Goal: Task Accomplishment & Management: Complete application form

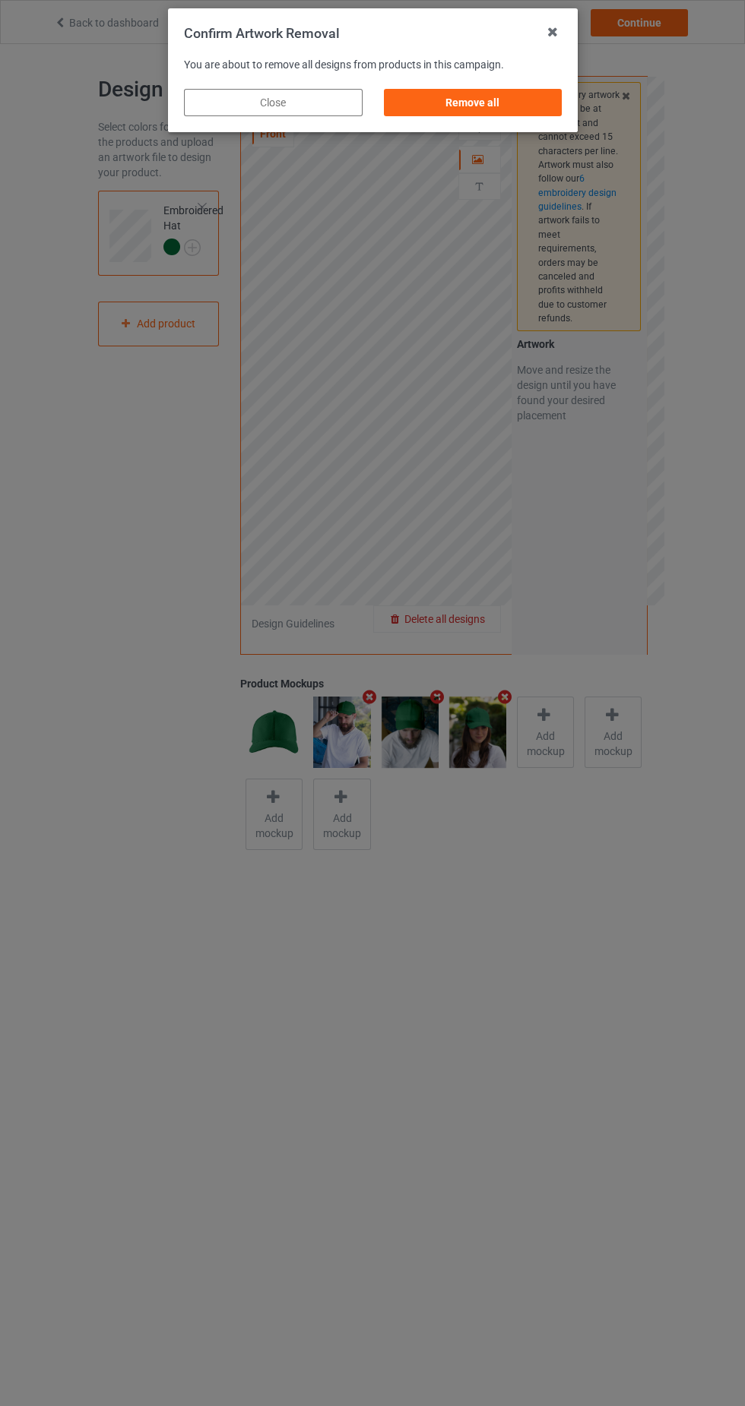
click at [488, 111] on div "Remove all" at bounding box center [472, 102] width 179 height 27
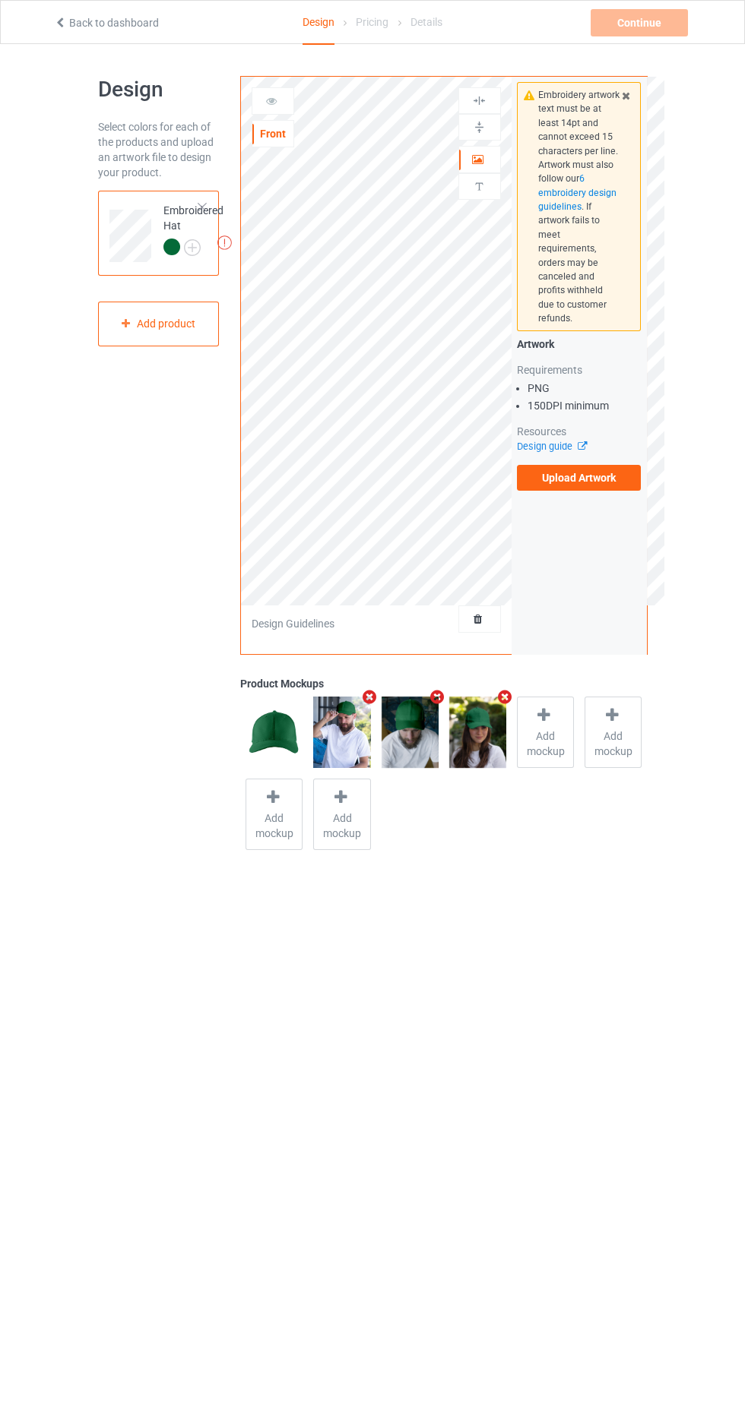
click at [603, 468] on label "Upload Artwork" at bounding box center [579, 478] width 125 height 26
click at [0, 0] on input "Upload Artwork" at bounding box center [0, 0] width 0 height 0
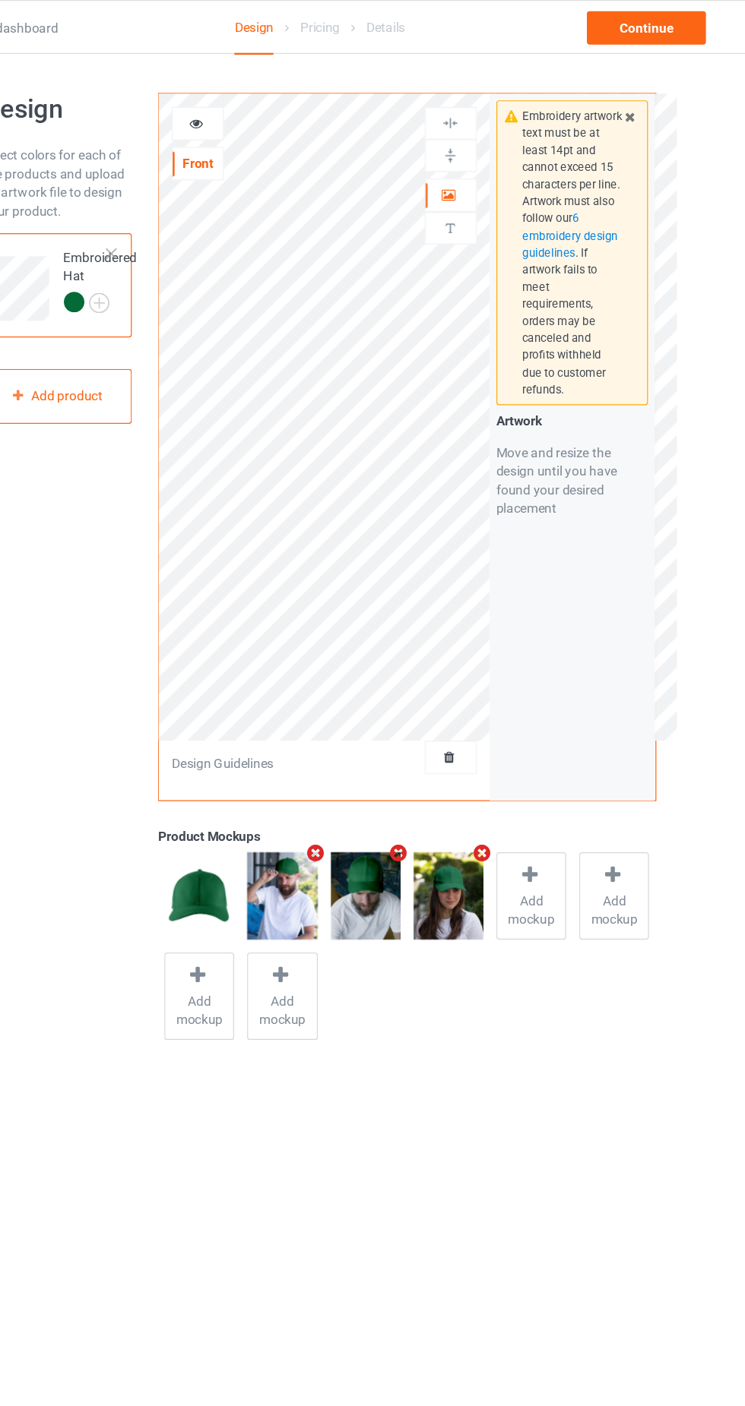
click at [473, 160] on icon at bounding box center [478, 157] width 13 height 11
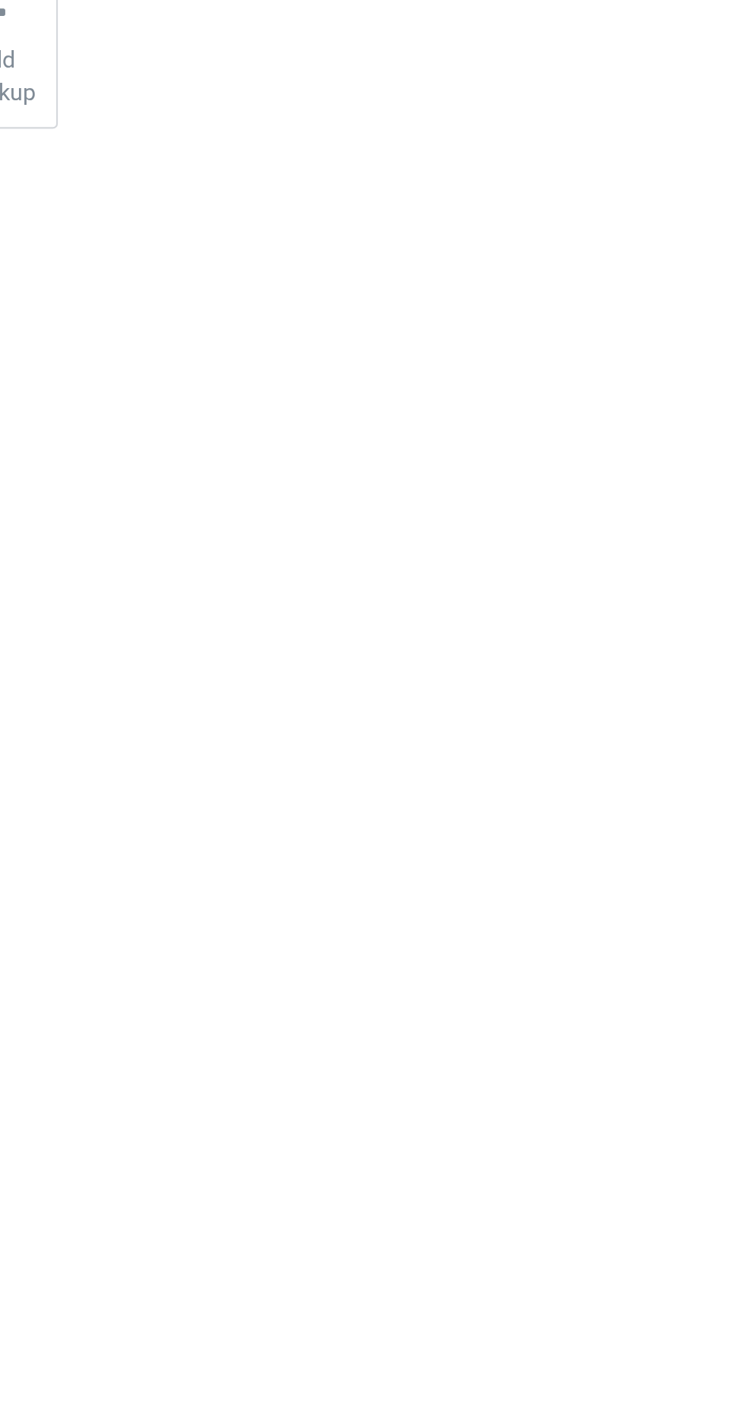
scroll to position [36, 0]
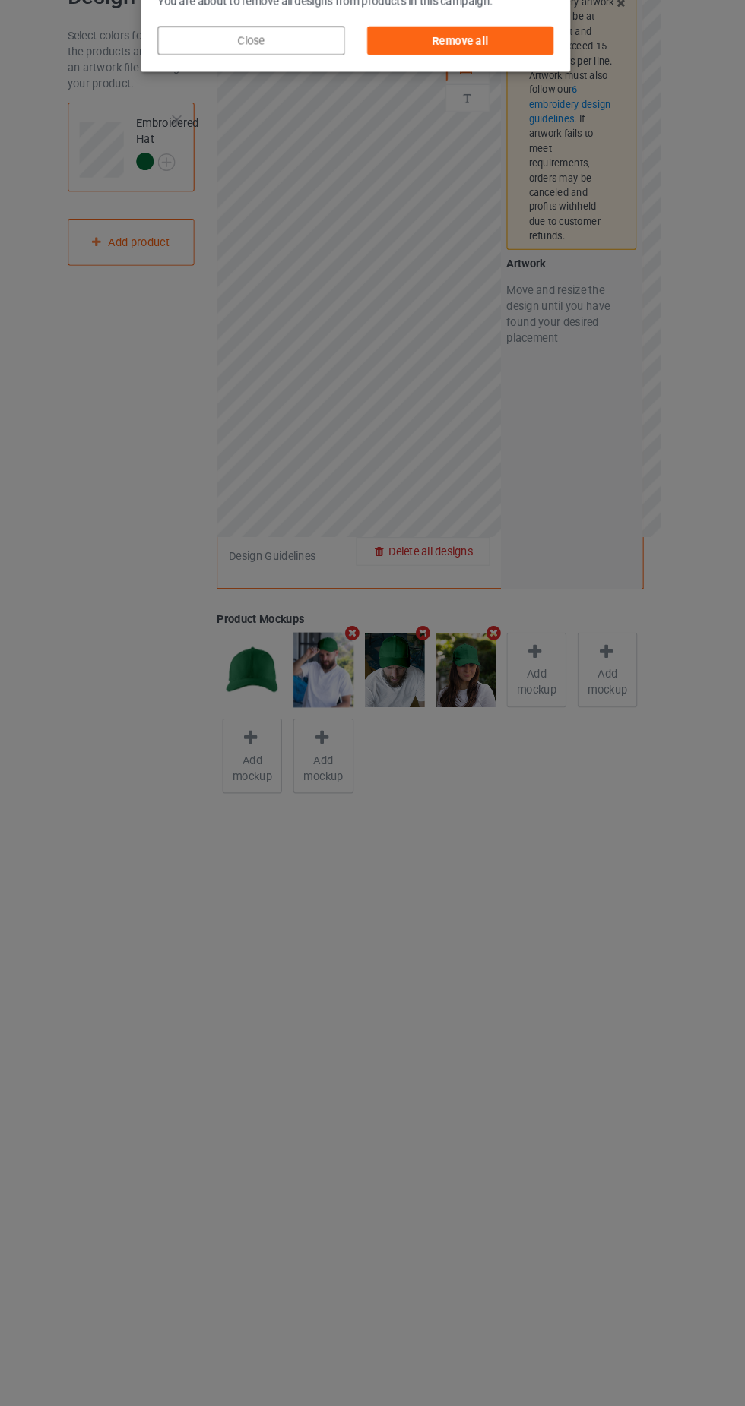
click at [492, 103] on div "Remove all" at bounding box center [472, 102] width 179 height 27
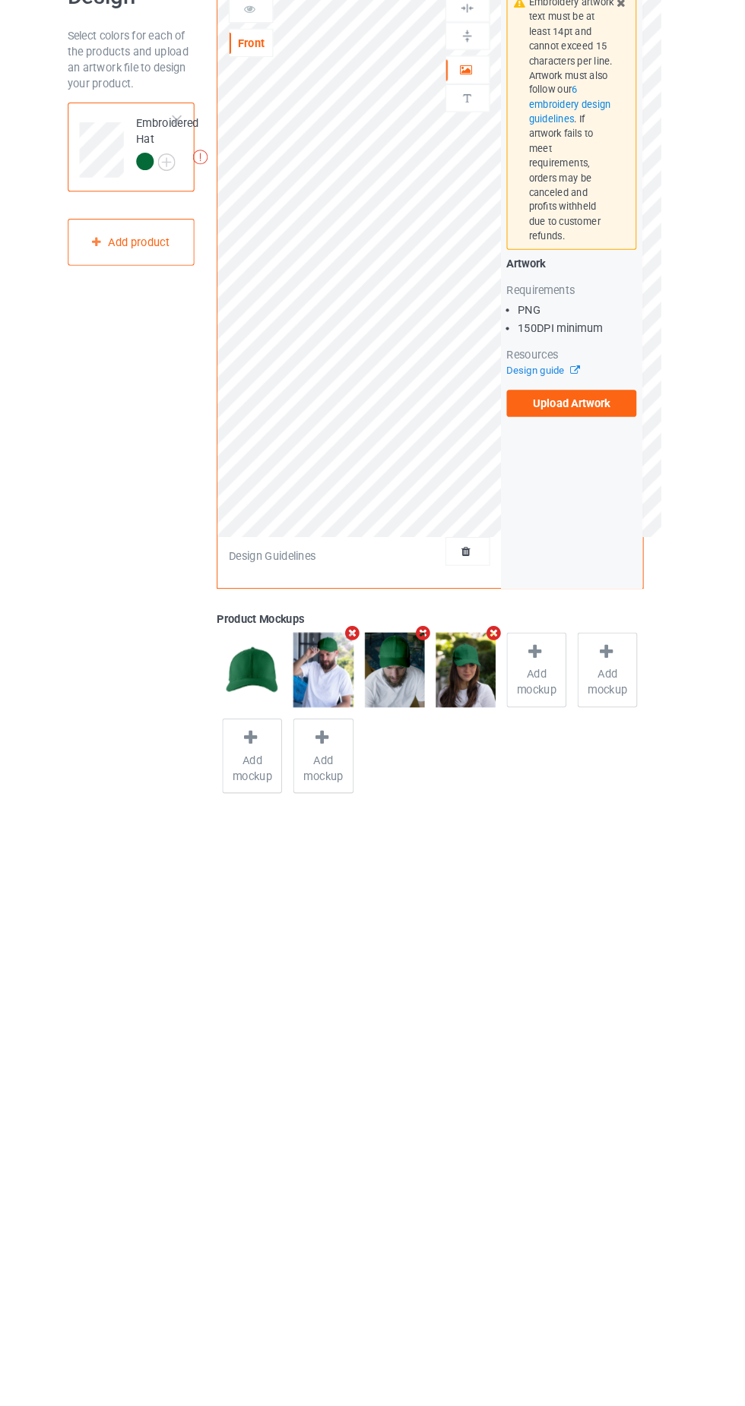
scroll to position [29, 0]
click at [589, 436] on label "Upload Artwork" at bounding box center [579, 449] width 125 height 26
click at [0, 0] on input "Upload Artwork" at bounding box center [0, 0] width 0 height 0
click at [631, 902] on body "Back to dashboard Design Pricing Details Continue Design Select colors for each…" at bounding box center [372, 718] width 745 height 1406
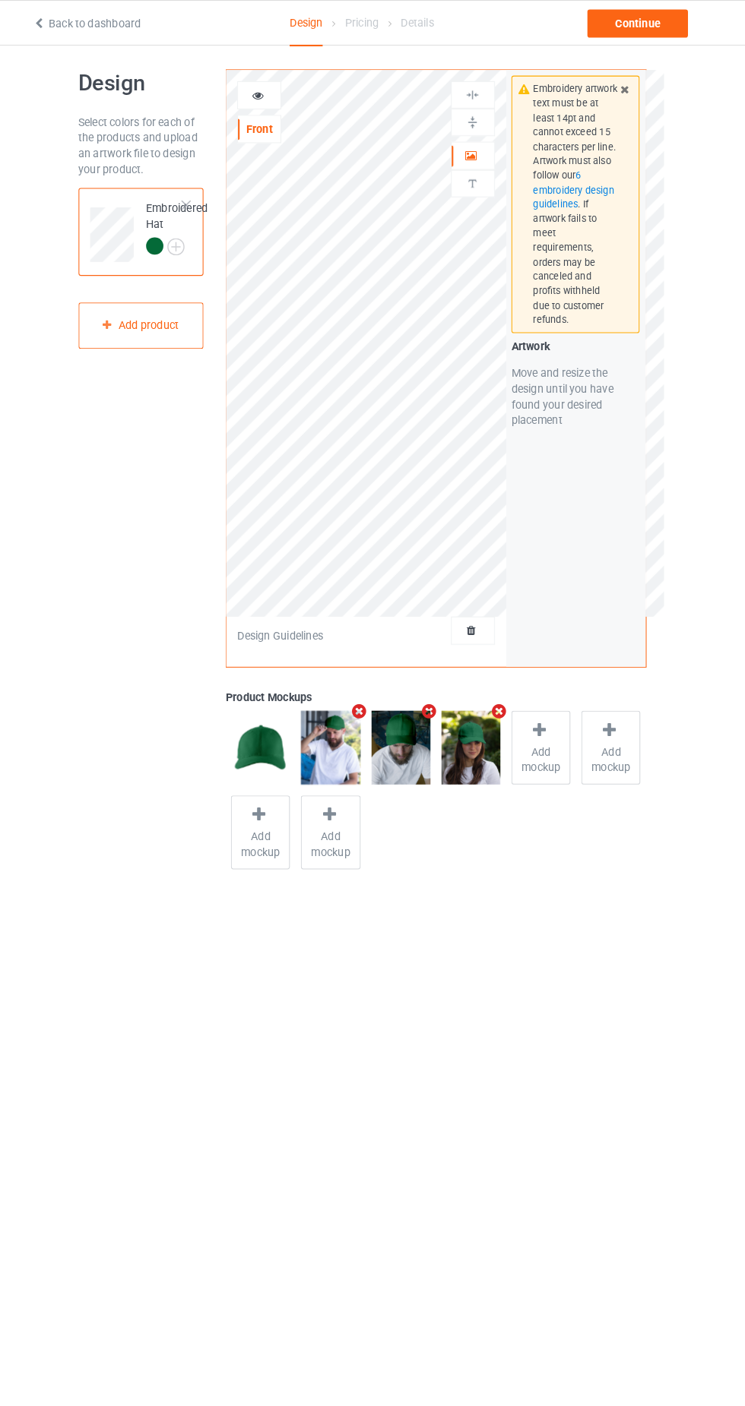
scroll to position [8, 0]
click at [0, 0] on img at bounding box center [0, 0] width 0 height 0
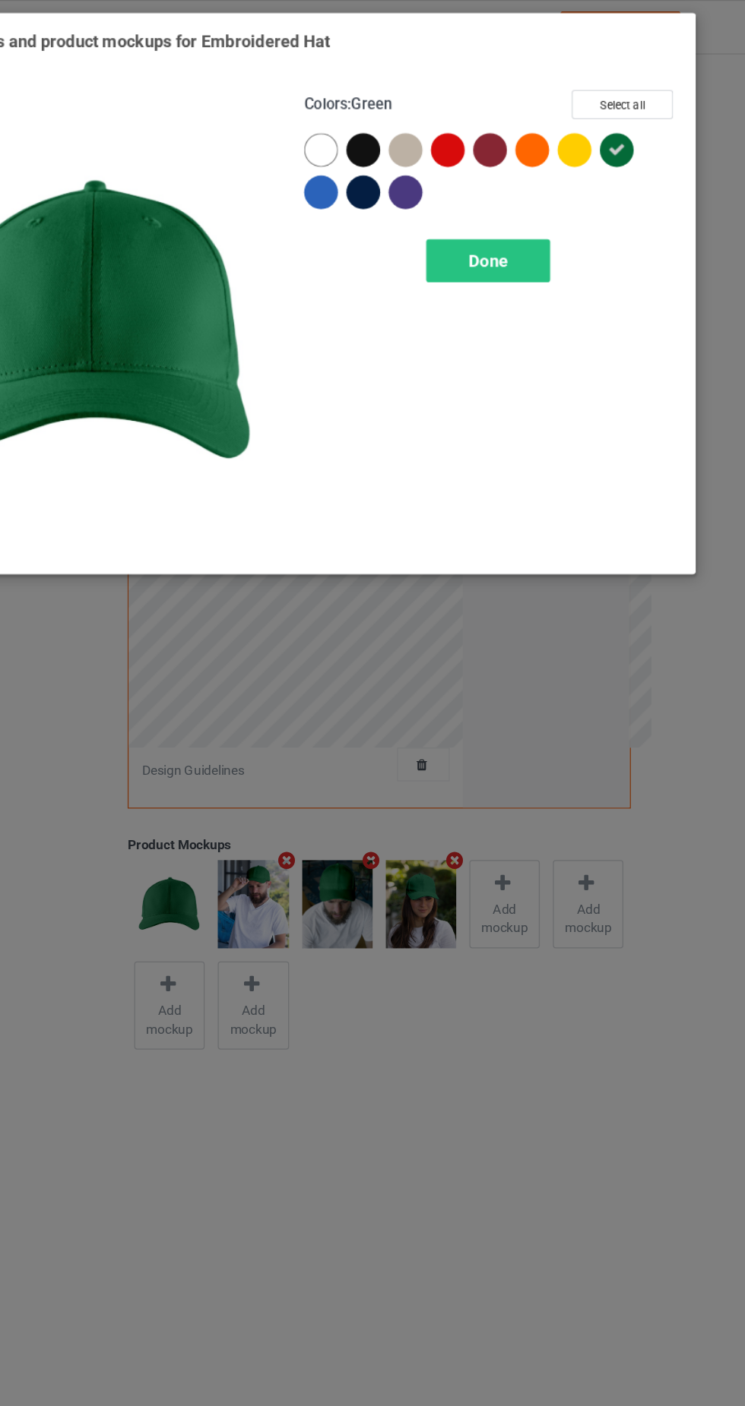
click at [460, 110] on div at bounding box center [464, 121] width 27 height 27
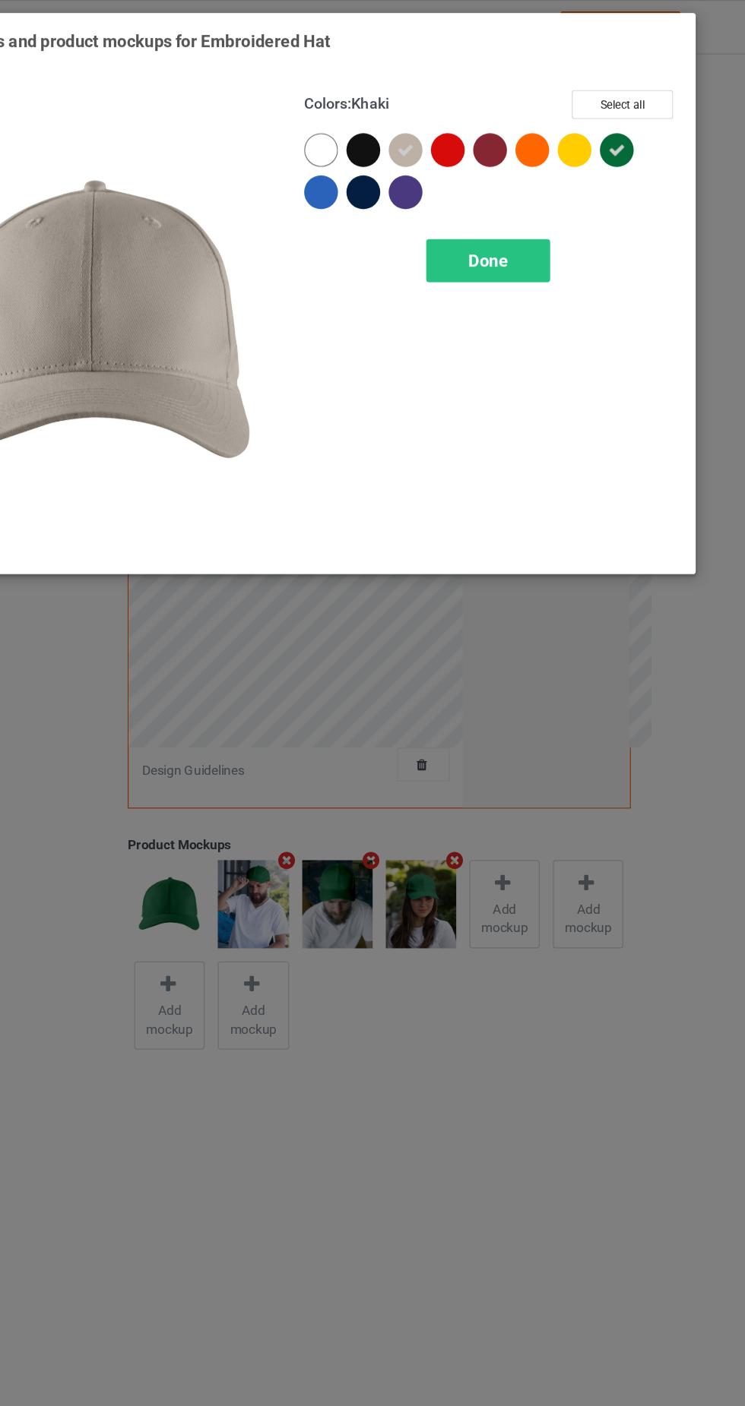
click at [465, 121] on icon at bounding box center [465, 122] width 14 height 14
click at [429, 161] on div at bounding box center [430, 155] width 27 height 27
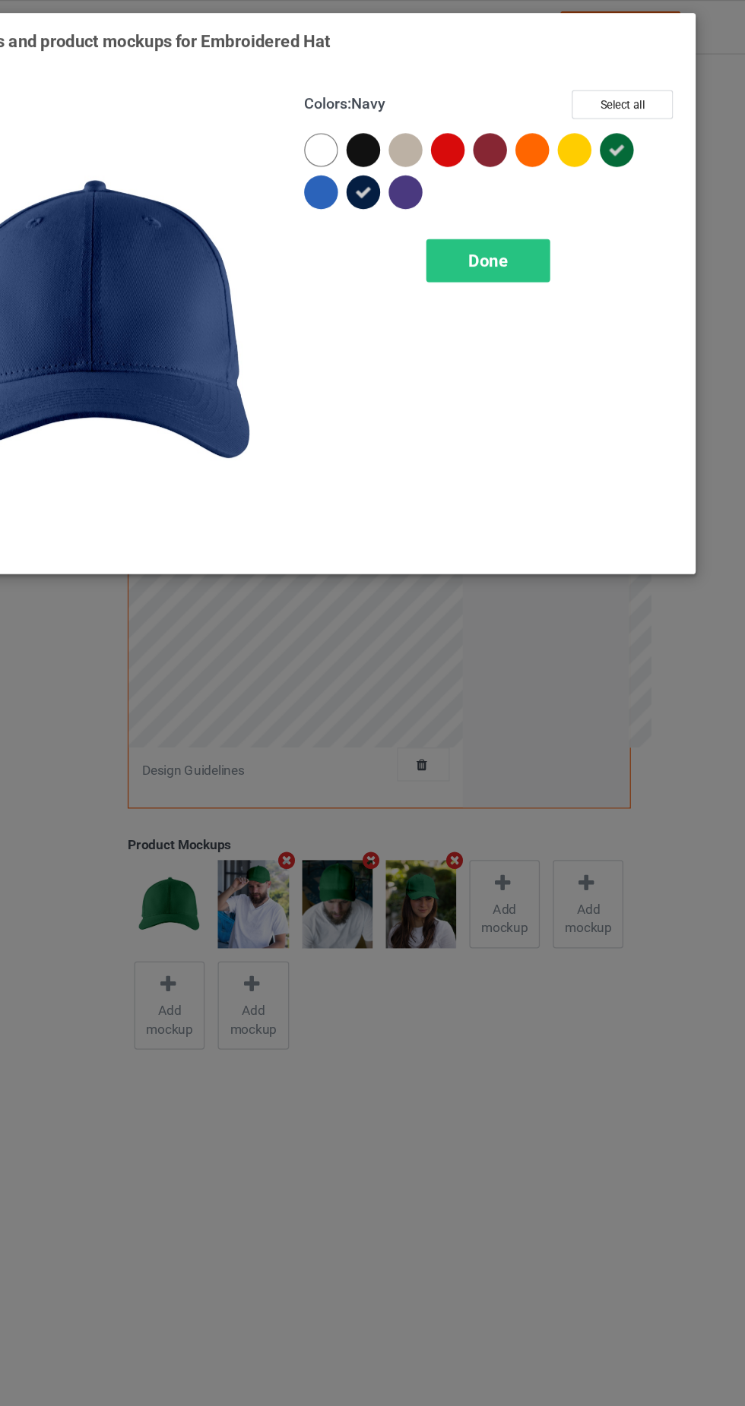
click at [429, 153] on icon at bounding box center [431, 156] width 14 height 14
click at [464, 118] on div at bounding box center [464, 121] width 27 height 27
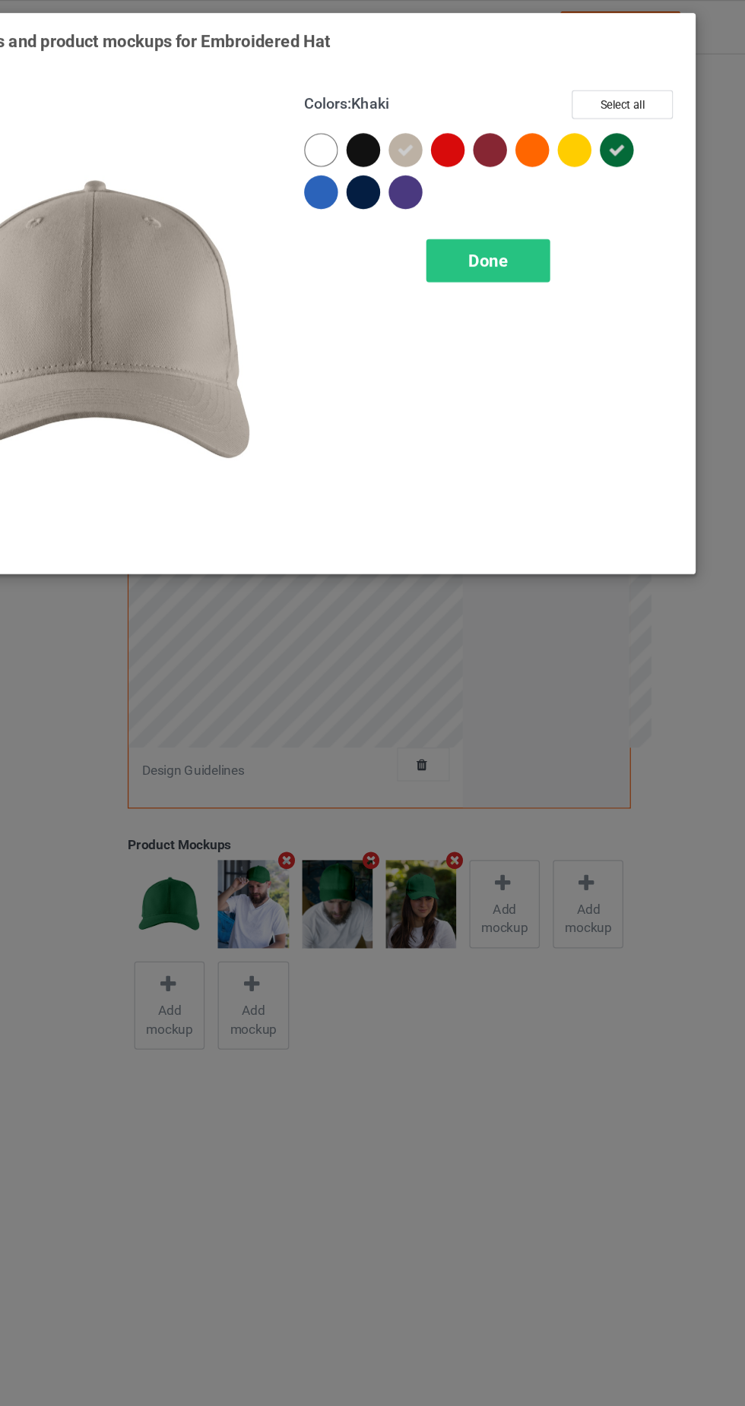
click at [561, 203] on div "Done" at bounding box center [532, 211] width 100 height 35
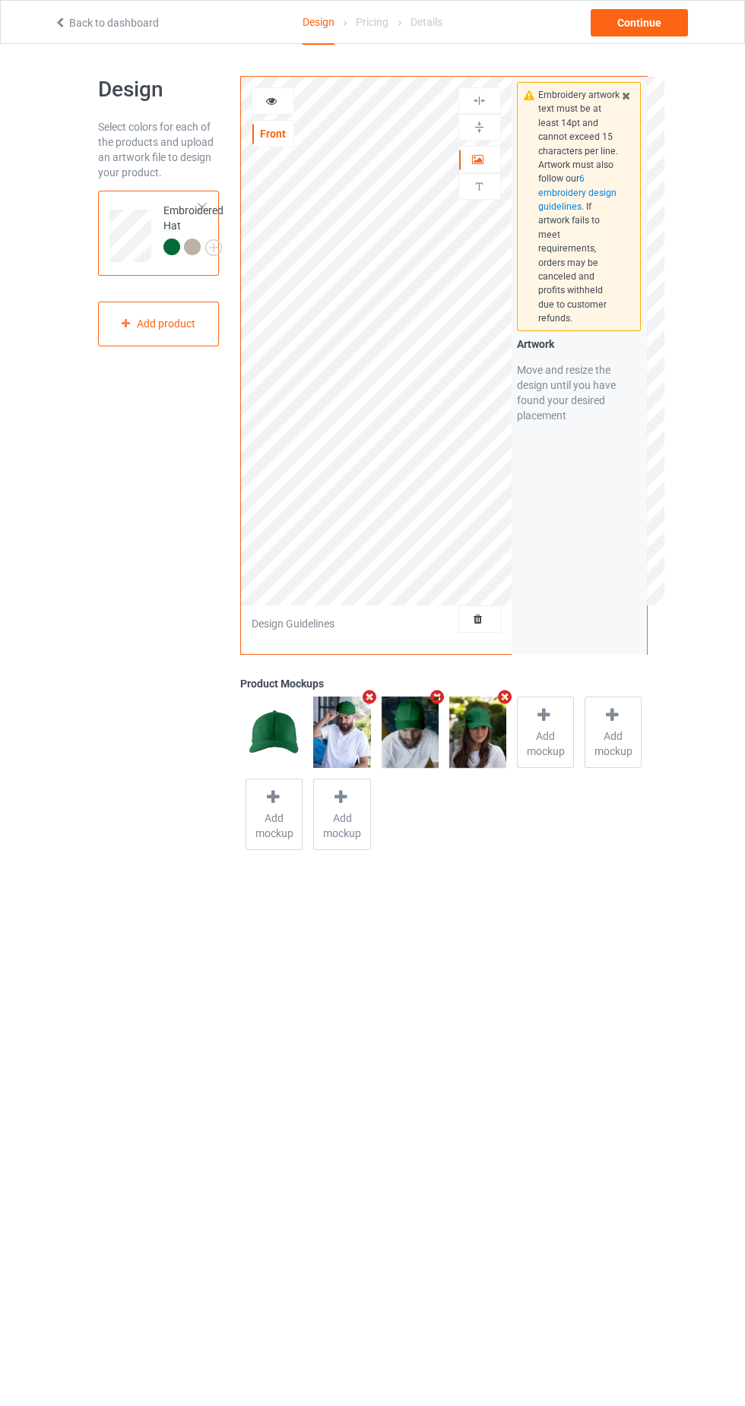
click at [654, 28] on div "Continue" at bounding box center [638, 22] width 97 height 27
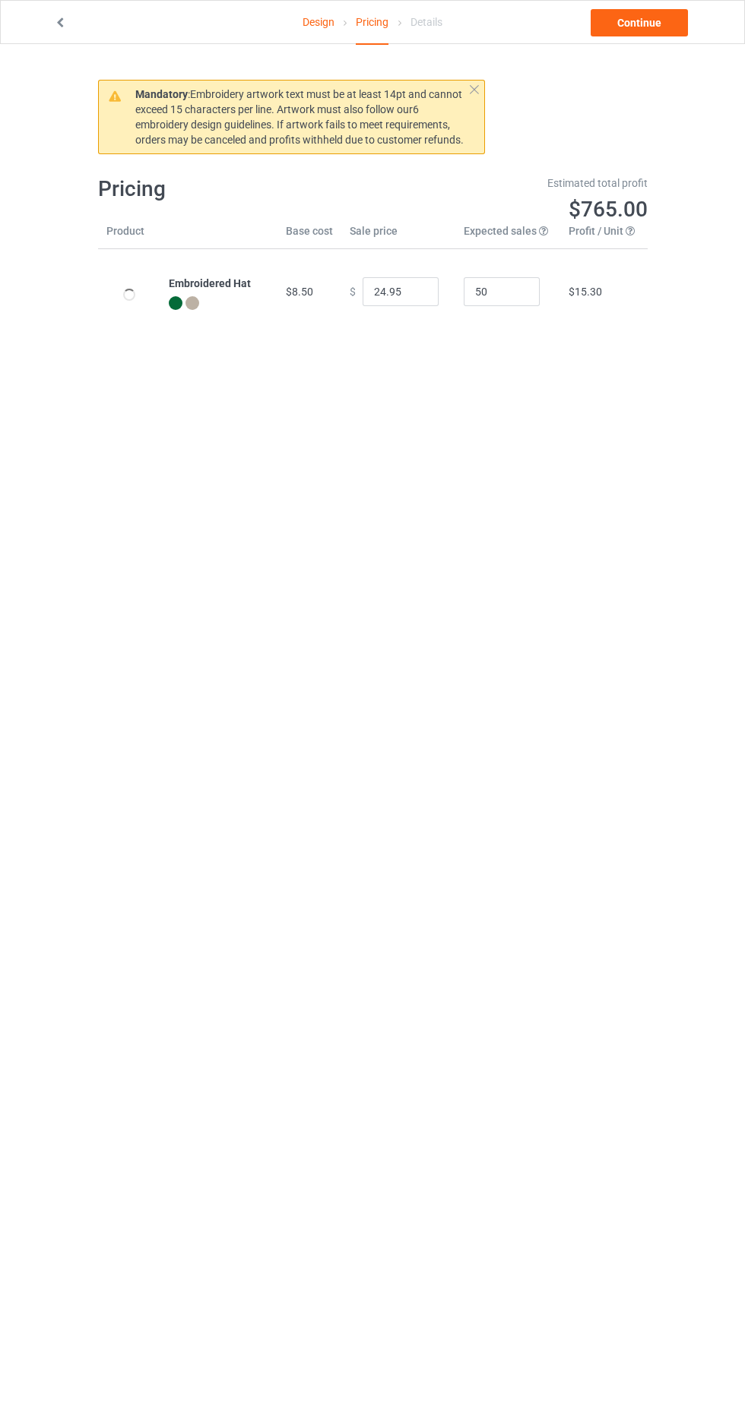
click at [657, 27] on link "Continue" at bounding box center [638, 22] width 97 height 27
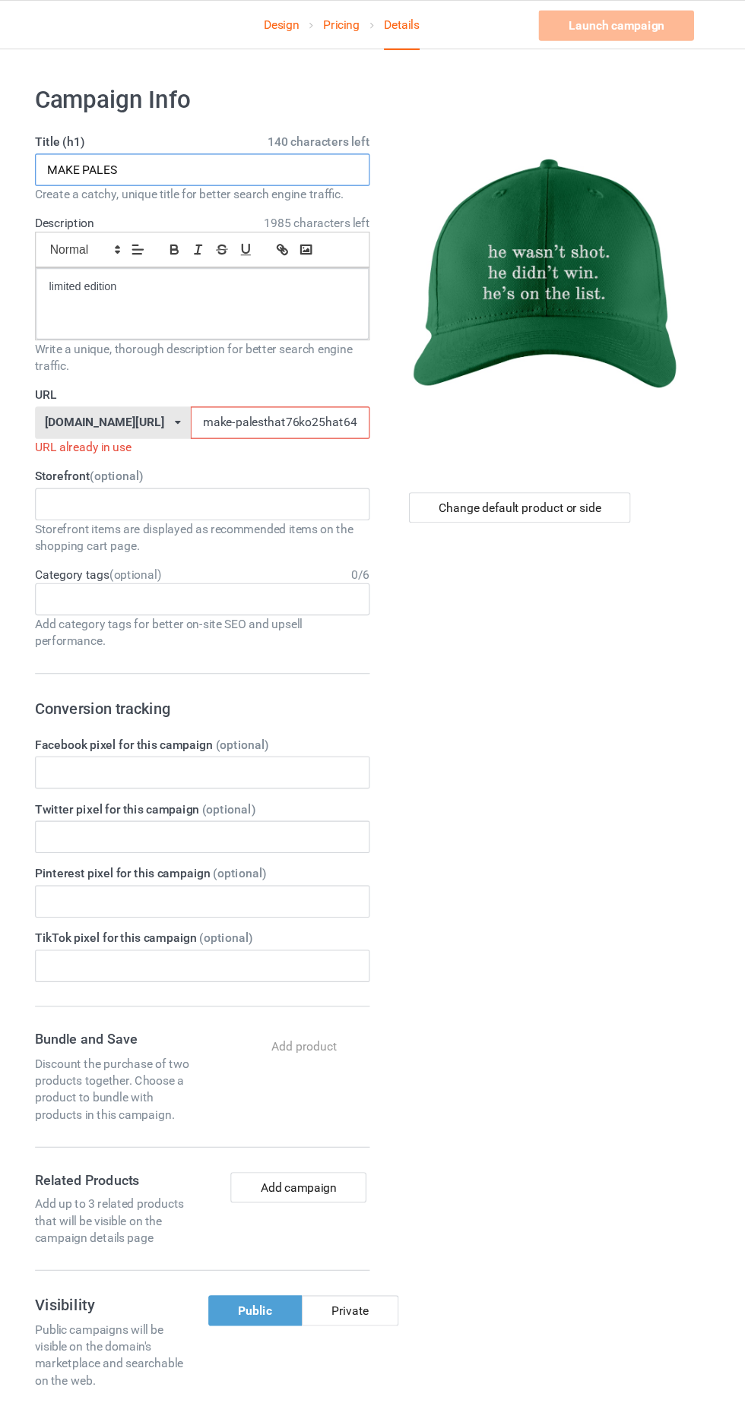
click at [244, 156] on input "MAKE PALES" at bounding box center [247, 152] width 299 height 29
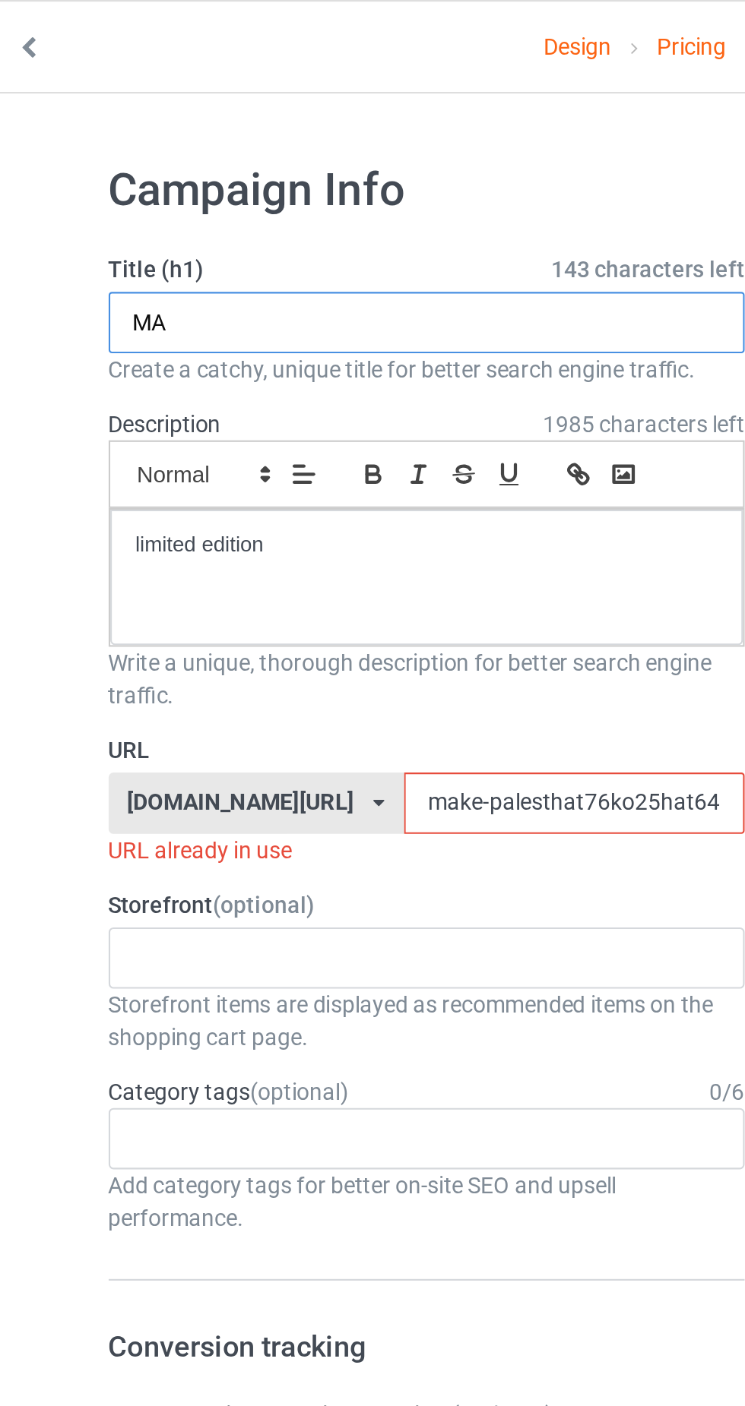
type input "M"
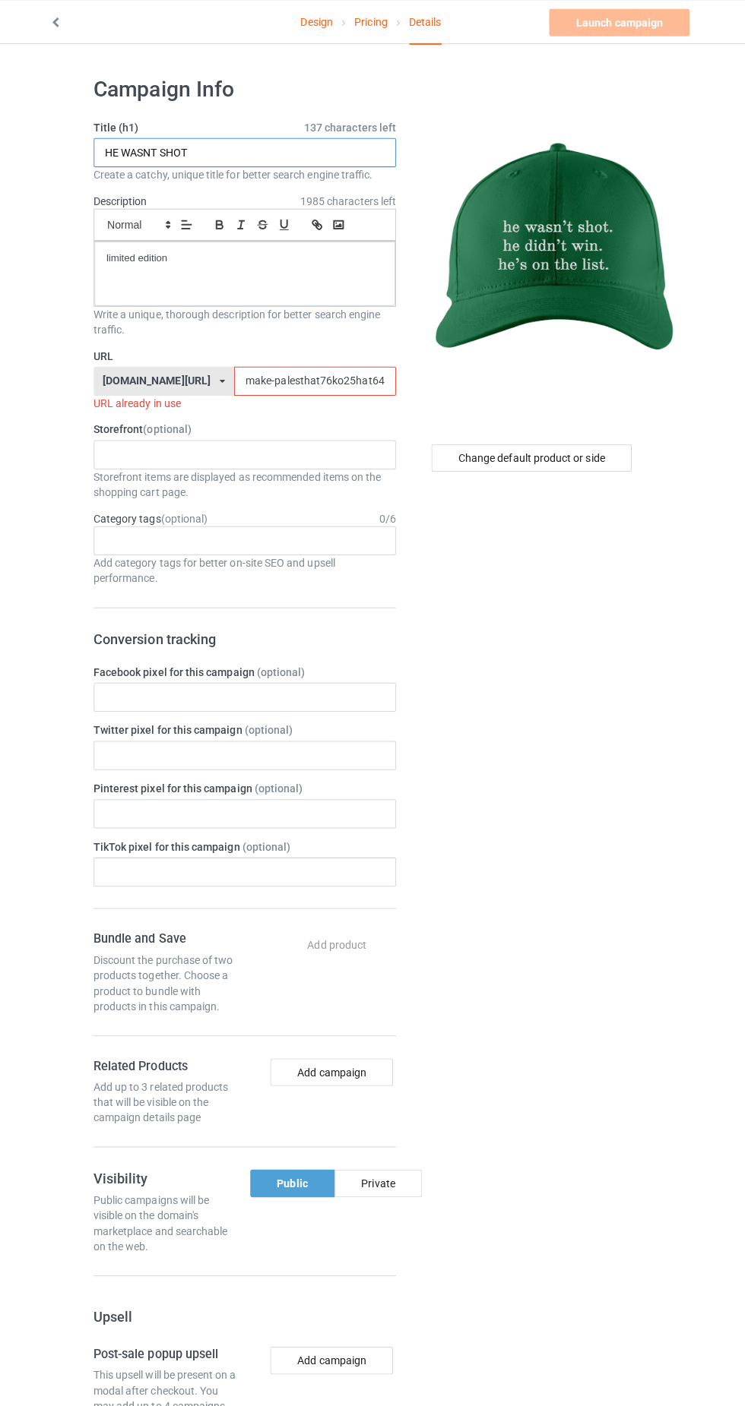
type input "HE WASNT SHOT"
click at [280, 378] on input "make-palesthat76ko25hat647wj87" at bounding box center [317, 378] width 160 height 29
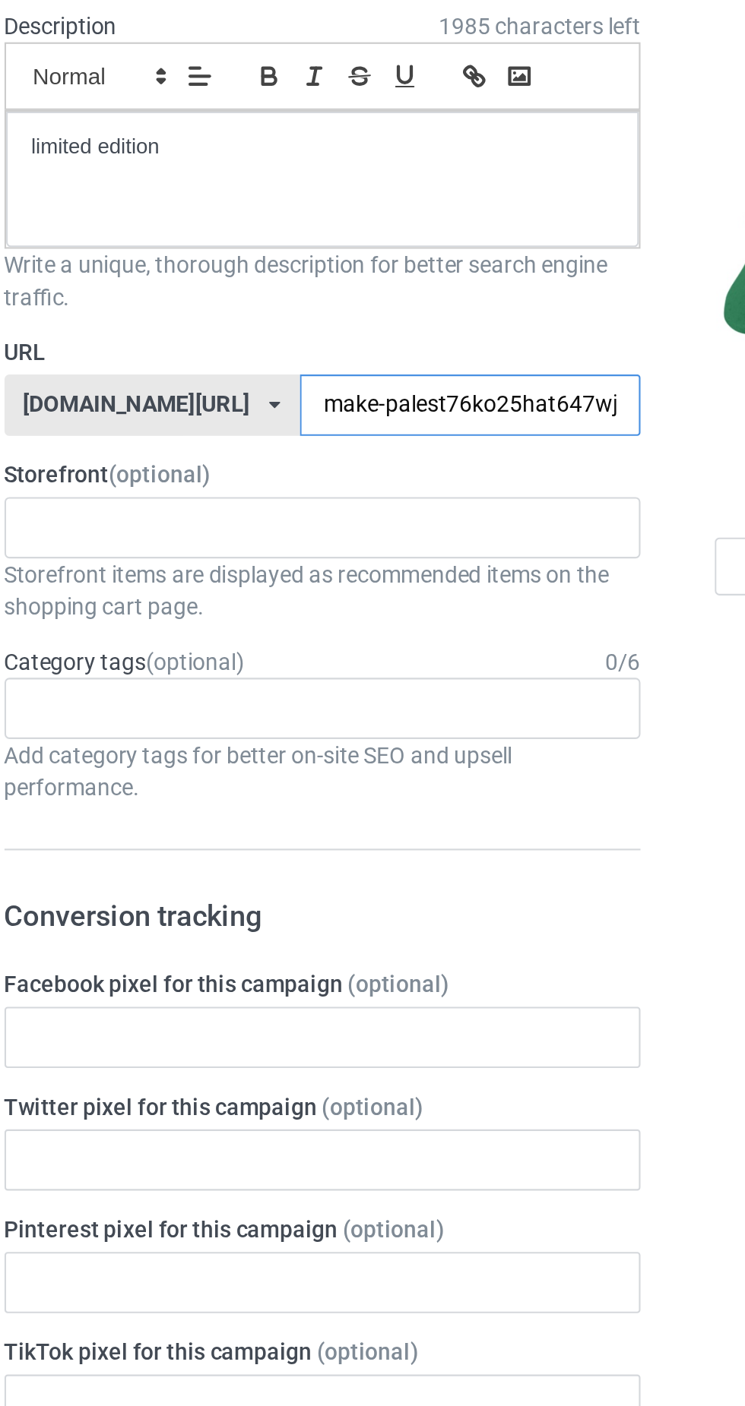
type input "make-palet76ko25hat647wj87"
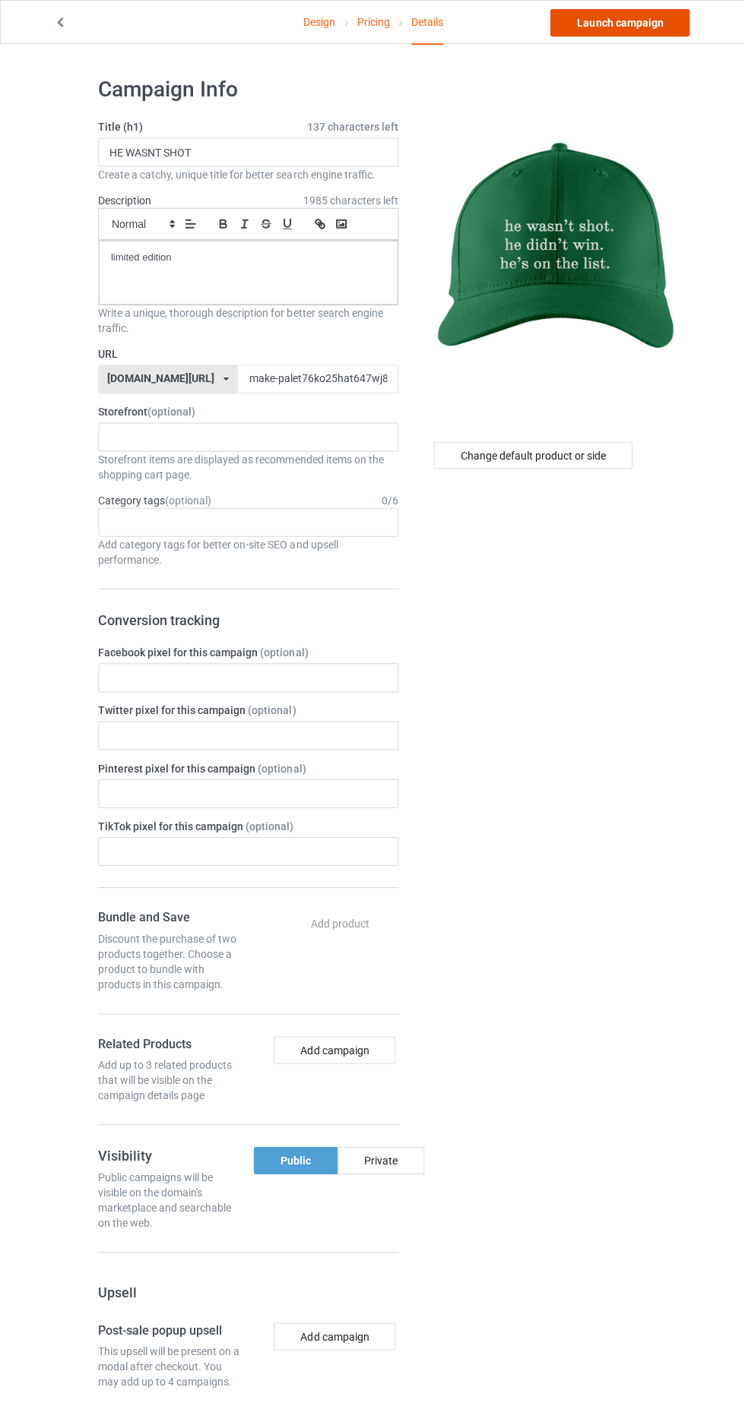
click at [615, 22] on link "Launch campaign" at bounding box center [618, 22] width 139 height 27
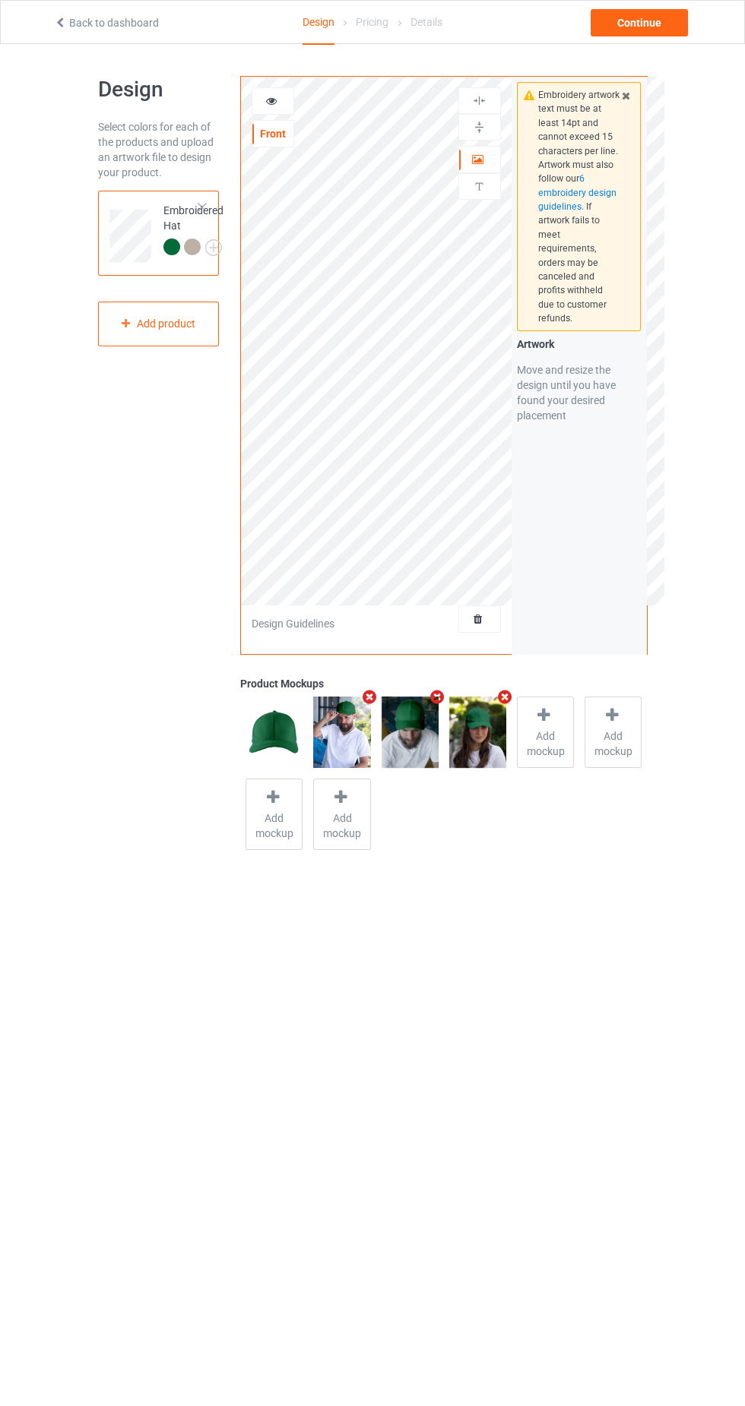
click at [0, 0] on img at bounding box center [0, 0] width 0 height 0
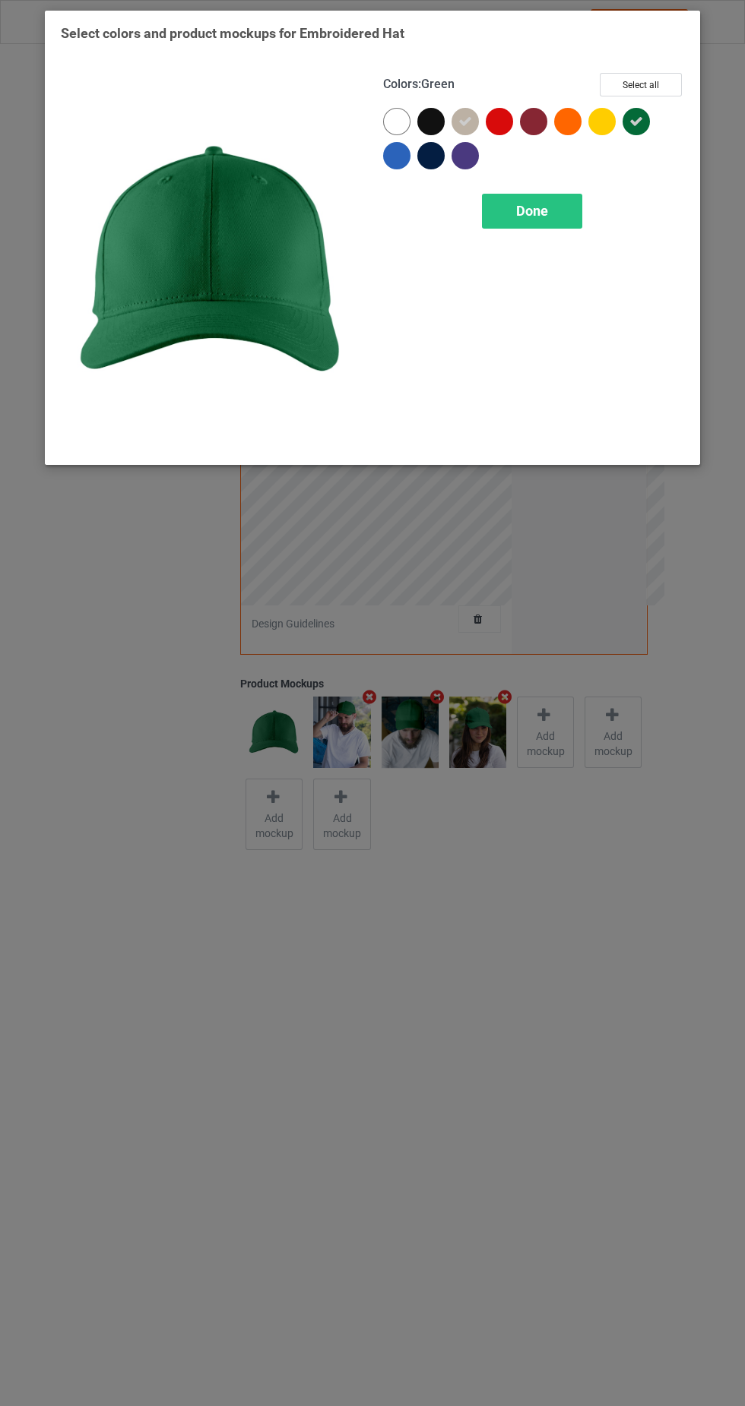
click at [433, 122] on div at bounding box center [430, 121] width 27 height 27
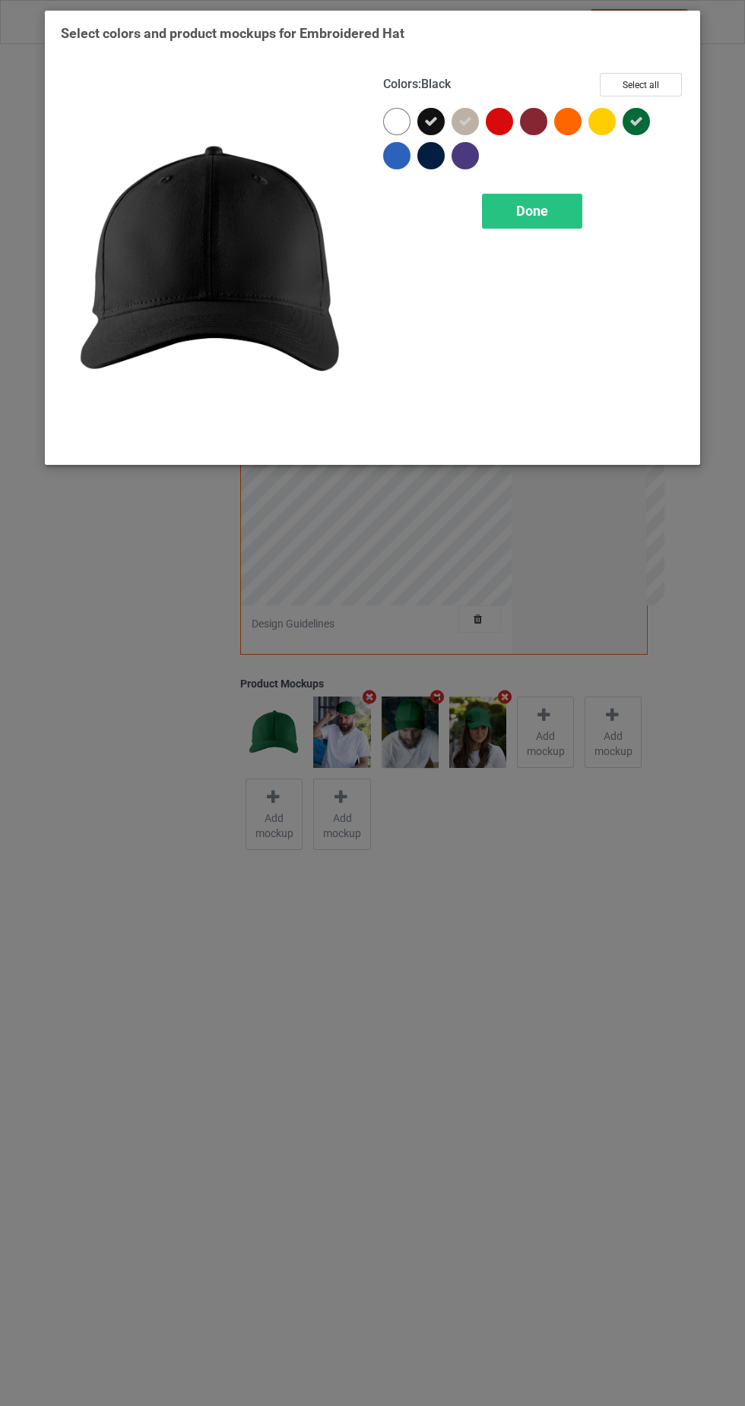
click at [435, 155] on div at bounding box center [430, 155] width 27 height 27
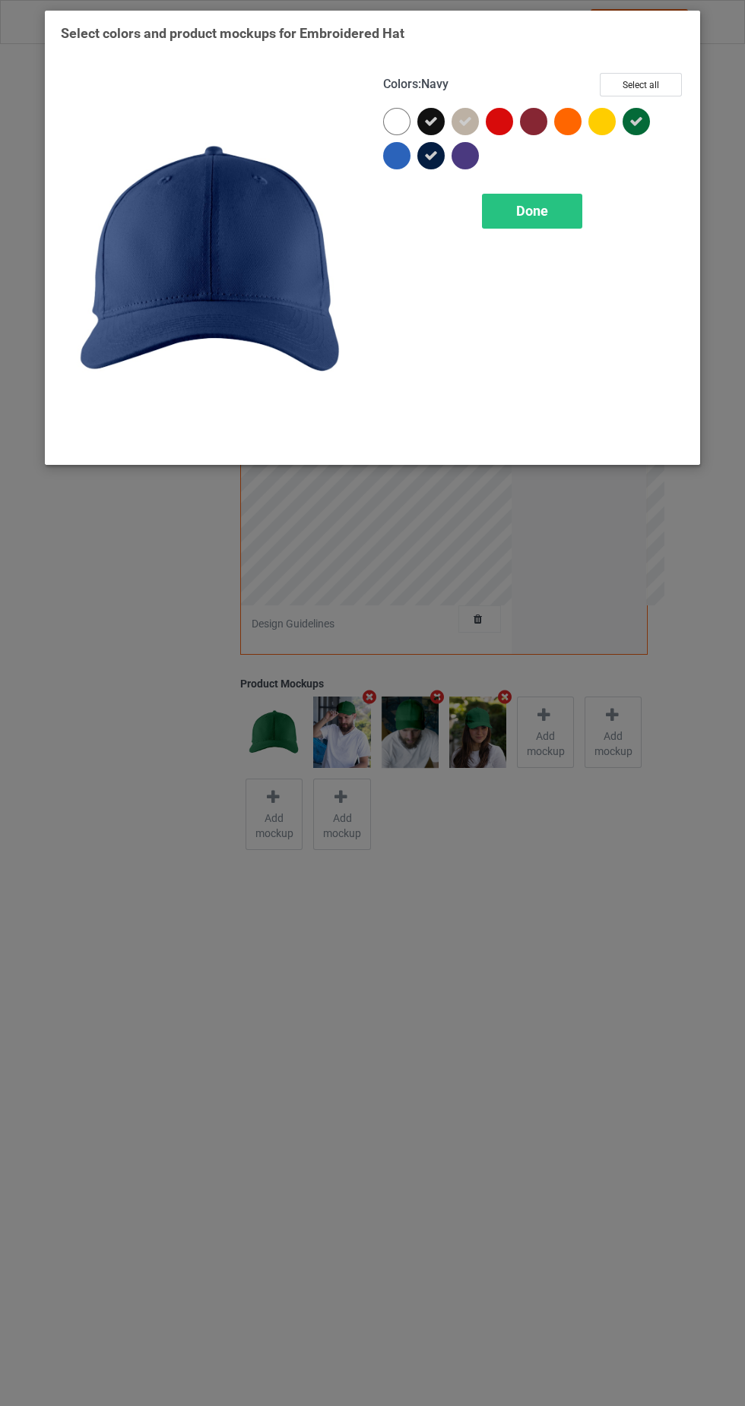
click at [636, 121] on icon at bounding box center [636, 122] width 14 height 14
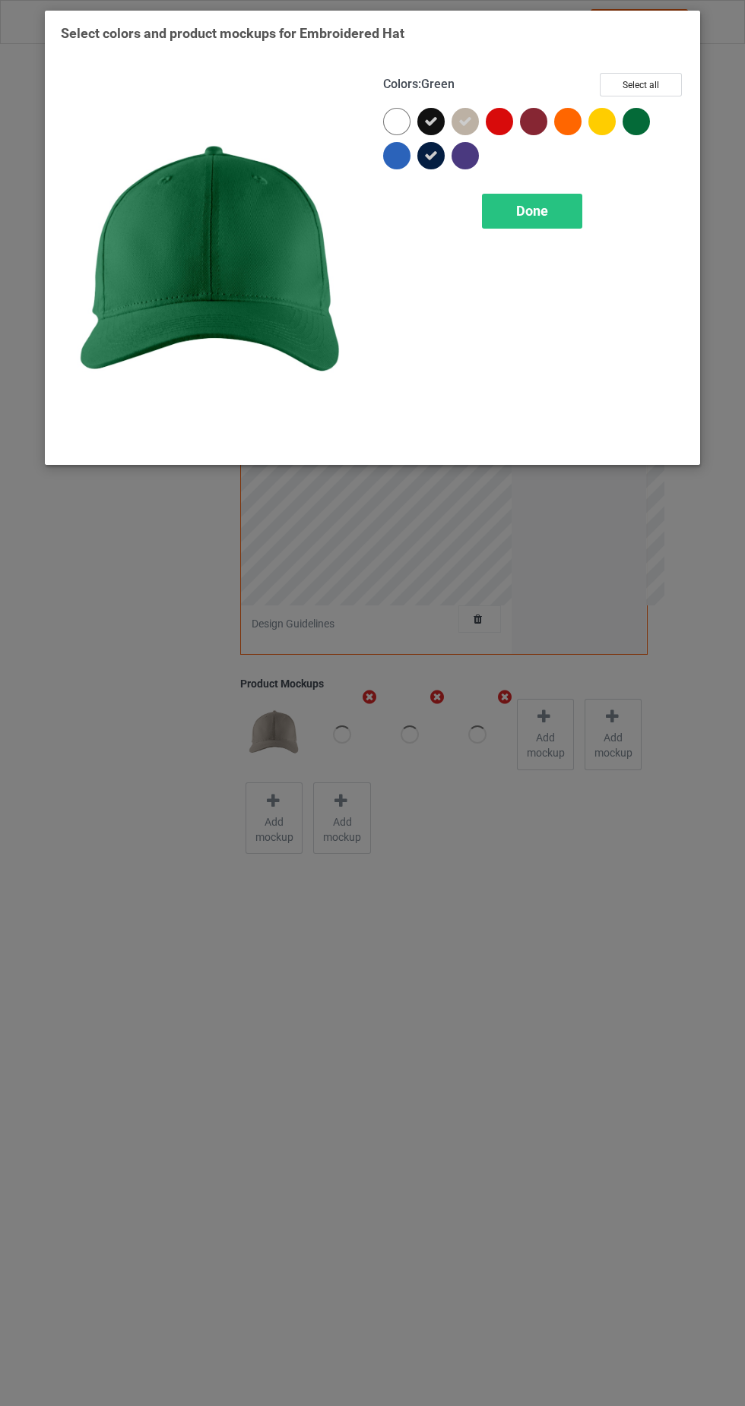
click at [459, 121] on icon at bounding box center [465, 122] width 14 height 14
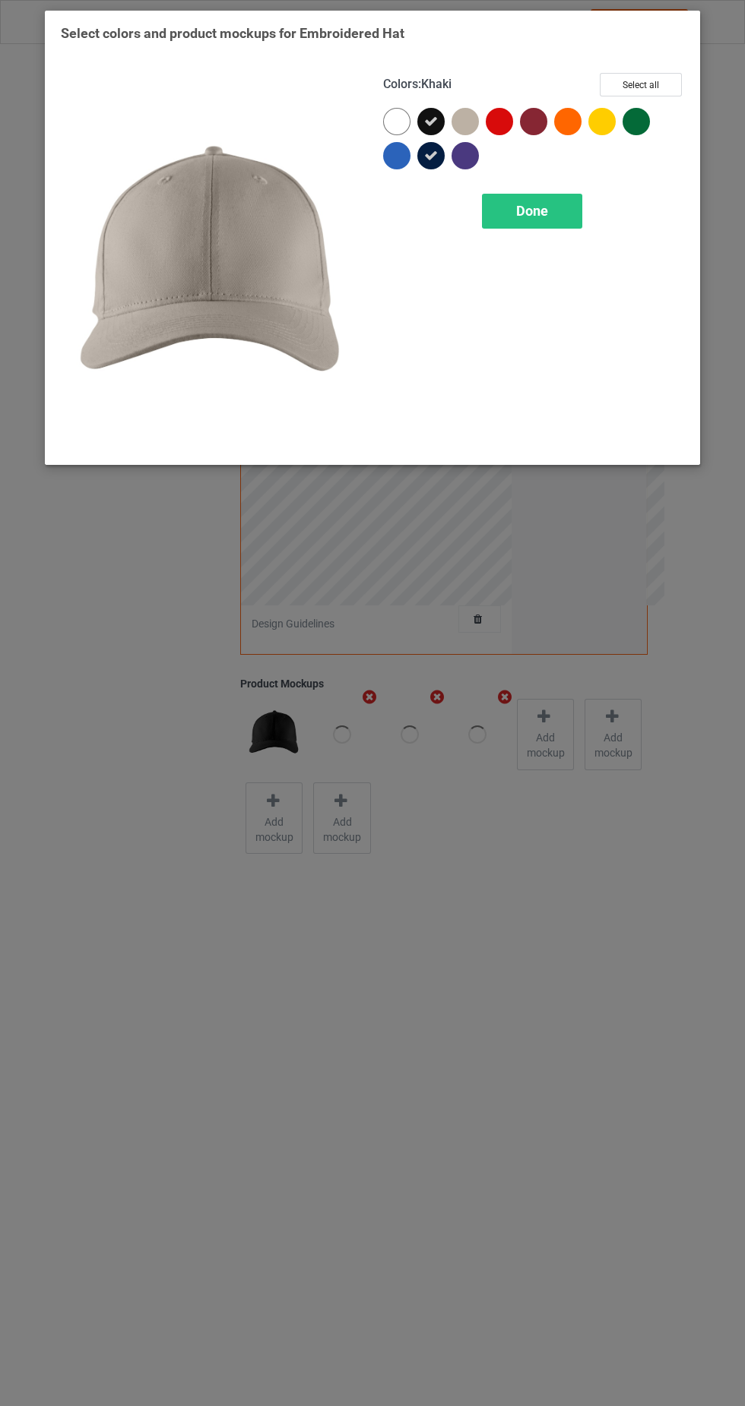
click at [495, 119] on div at bounding box center [498, 121] width 27 height 27
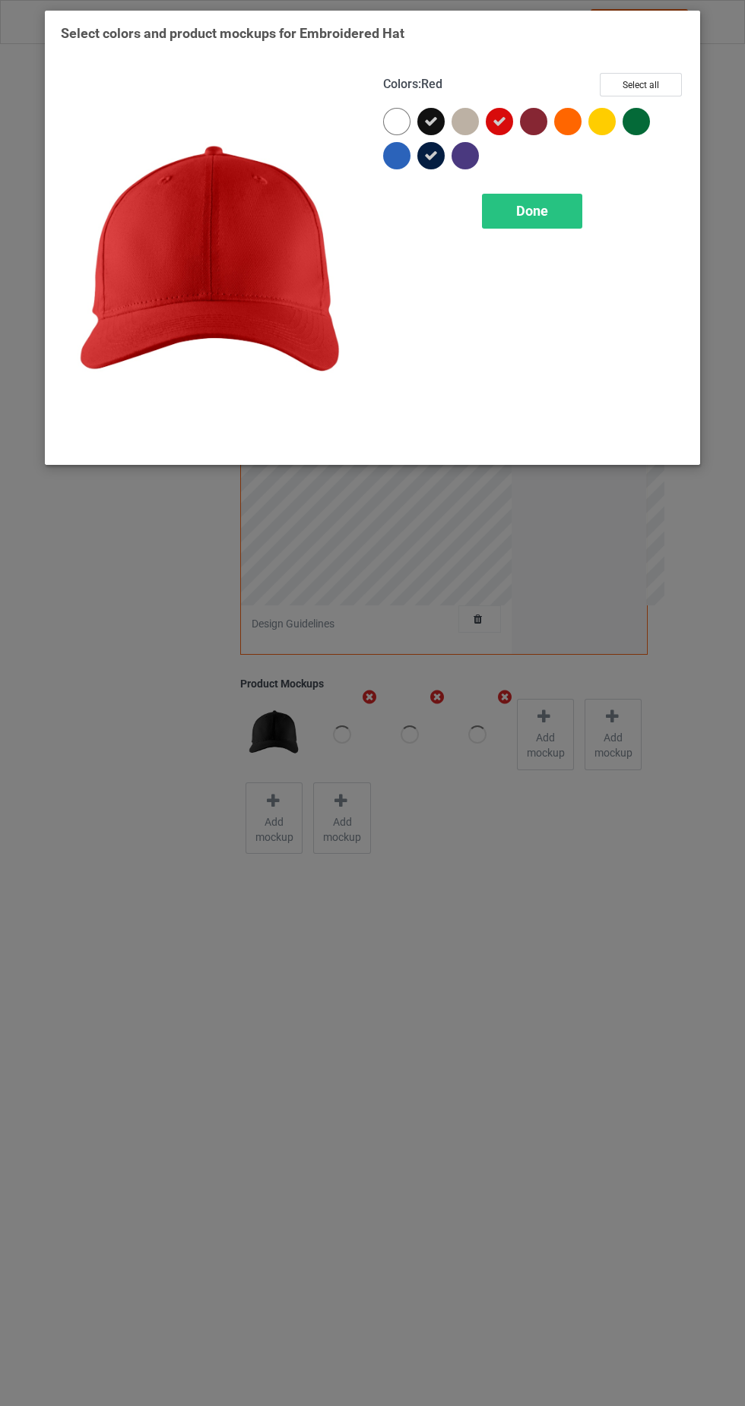
click at [541, 206] on span "Done" at bounding box center [532, 211] width 32 height 16
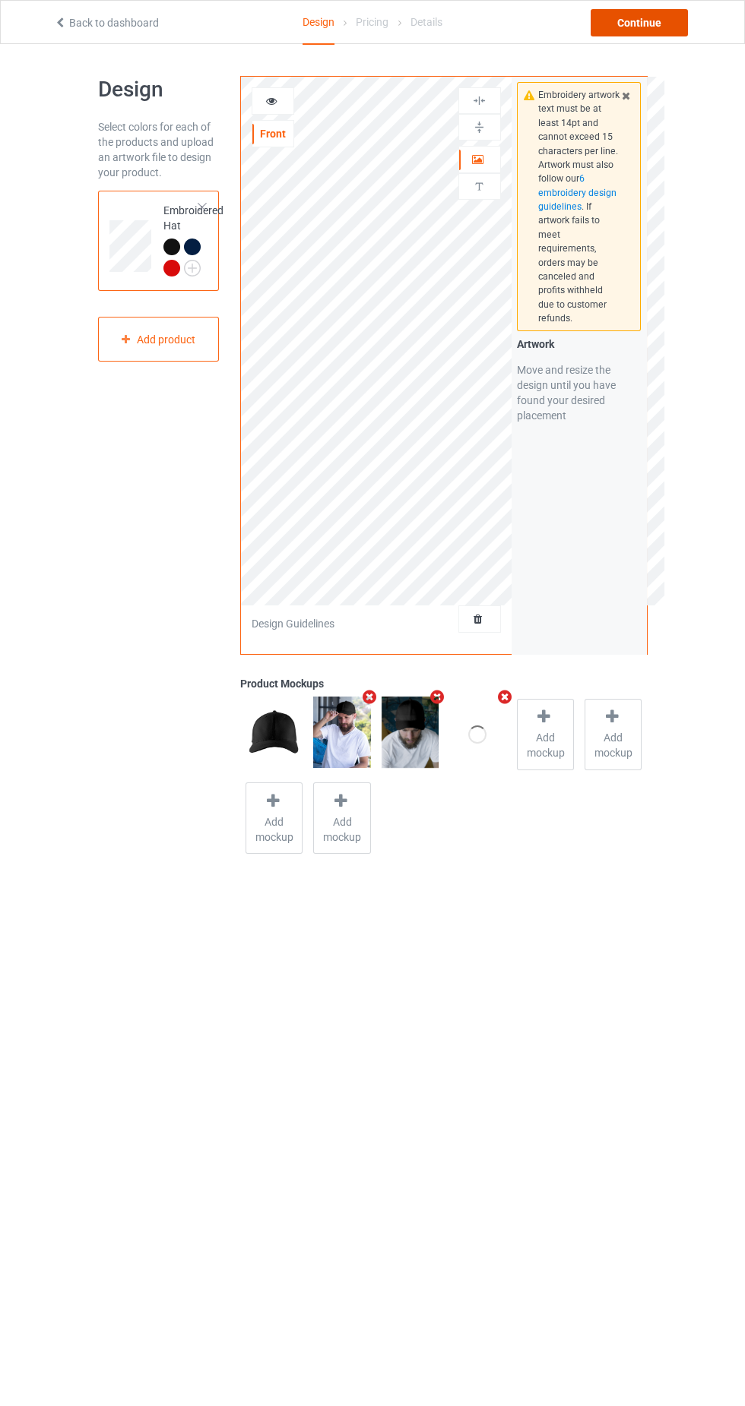
click at [649, 21] on div "Continue" at bounding box center [638, 22] width 97 height 27
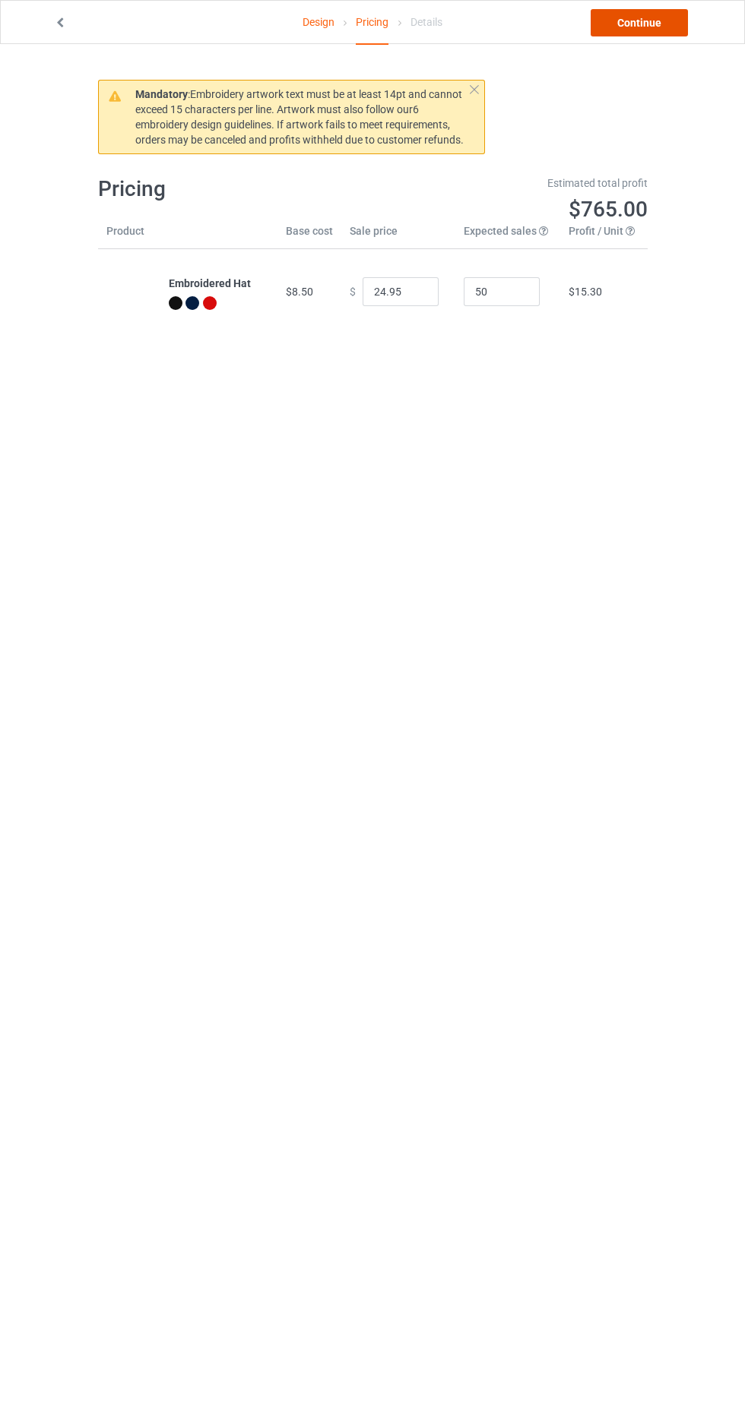
click at [642, 28] on link "Continue" at bounding box center [638, 22] width 97 height 27
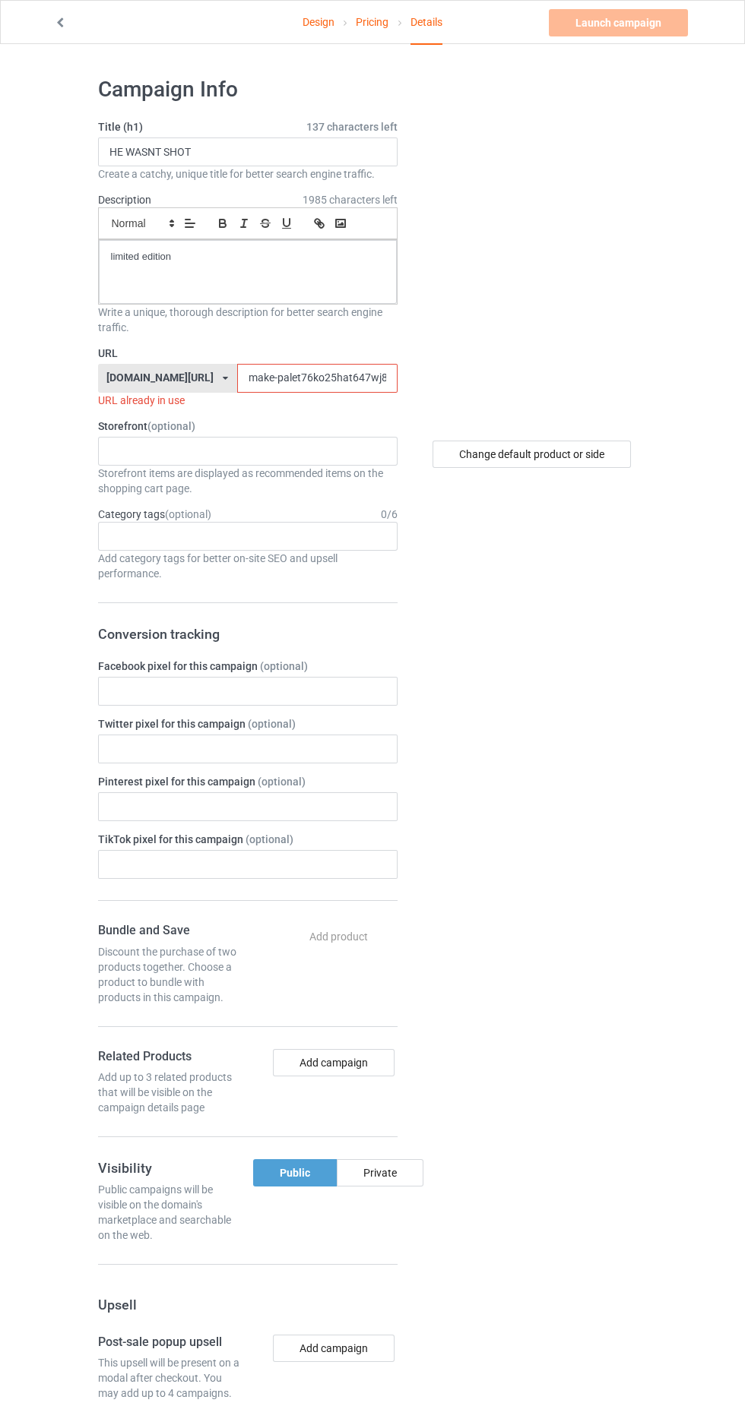
click at [276, 381] on input "make-palet76ko25hat647wj87" at bounding box center [317, 378] width 160 height 29
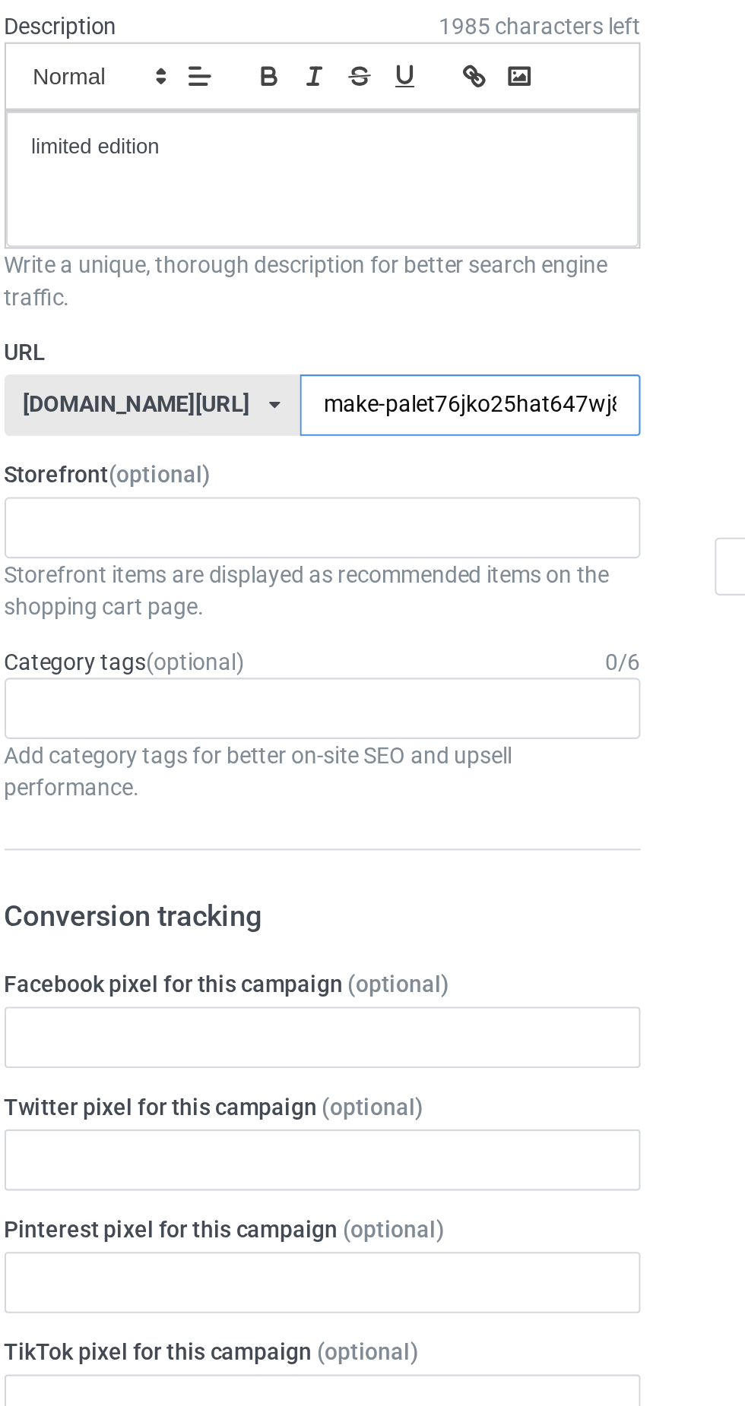
type input "make-palet76juko25hat647wj87"
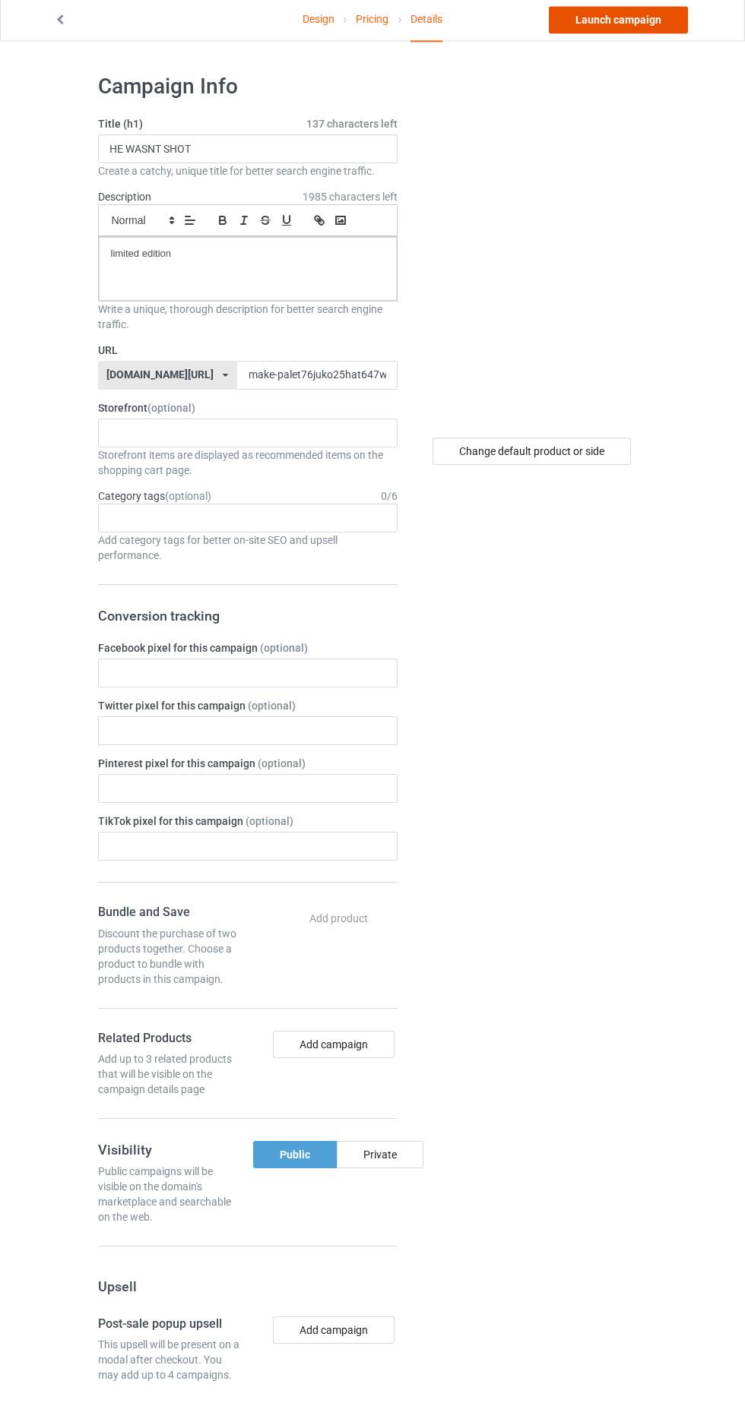
click at [630, 24] on link "Launch campaign" at bounding box center [618, 22] width 139 height 27
